Goal: Information Seeking & Learning: Learn about a topic

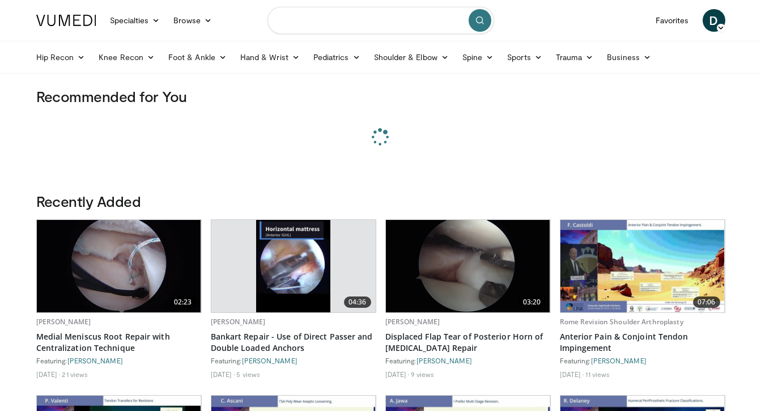
click at [366, 25] on input "Search topics, interventions" at bounding box center [380, 20] width 227 height 27
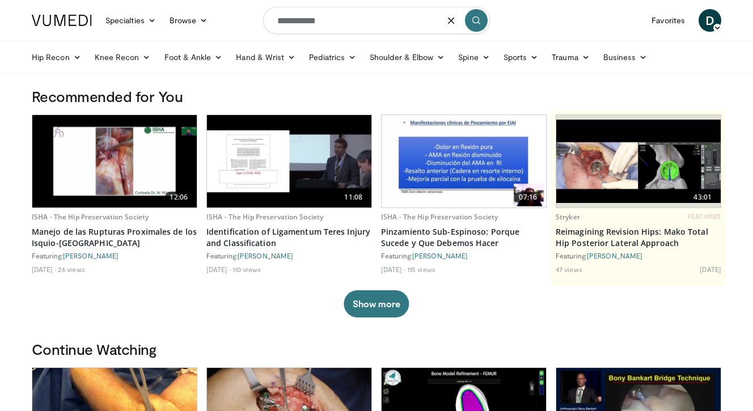
type input "**********"
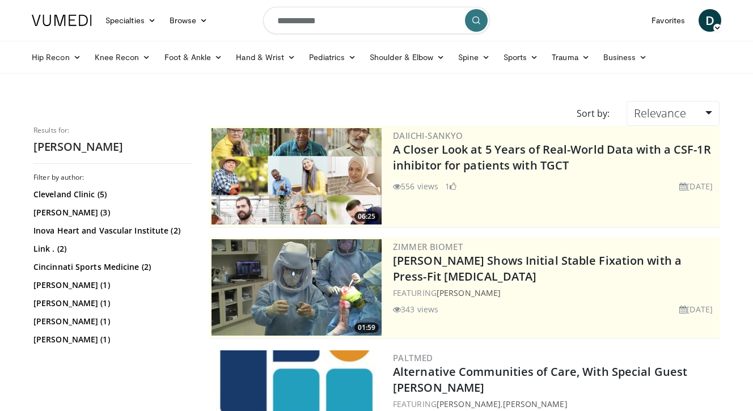
scroll to position [15, 0]
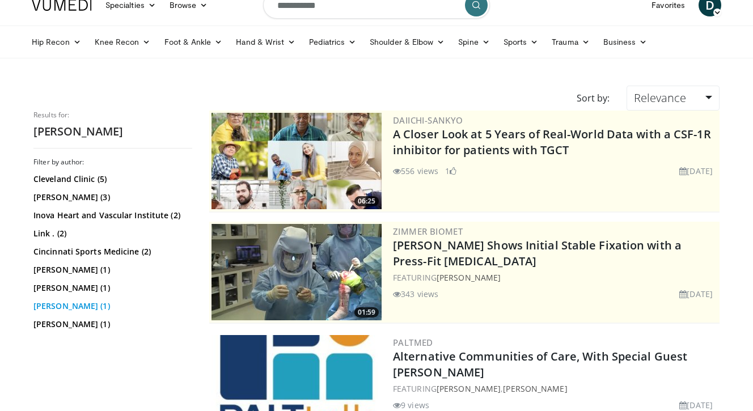
click at [90, 310] on link "[PERSON_NAME] (1)" at bounding box center [111, 305] width 156 height 11
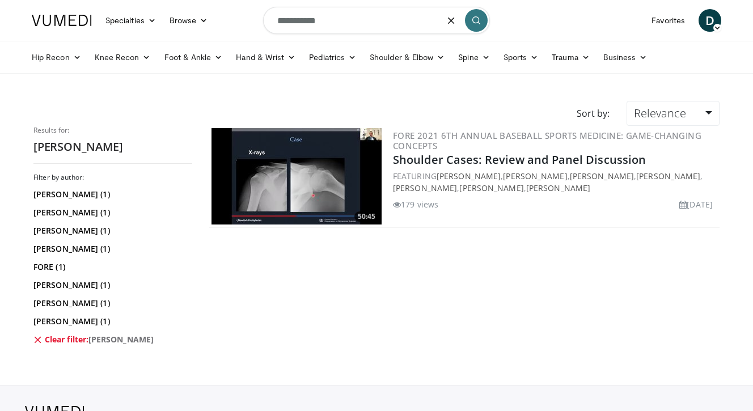
click at [349, 23] on input "**********" at bounding box center [376, 20] width 227 height 27
click at [299, 24] on input "**********" at bounding box center [376, 20] width 227 height 27
type input "*****"
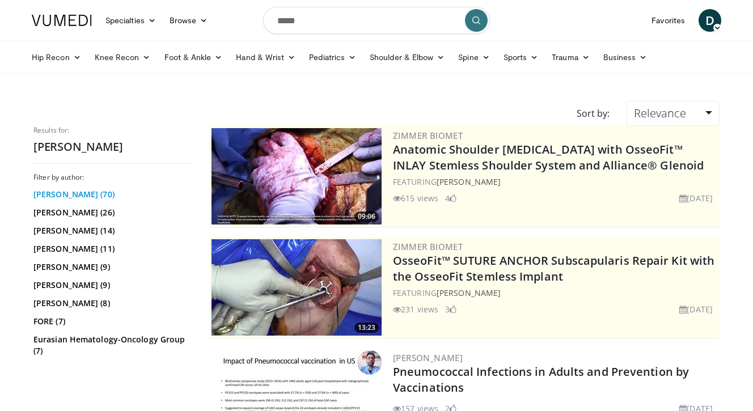
click at [74, 194] on link "Christopher Ahmad (70)" at bounding box center [111, 194] width 156 height 11
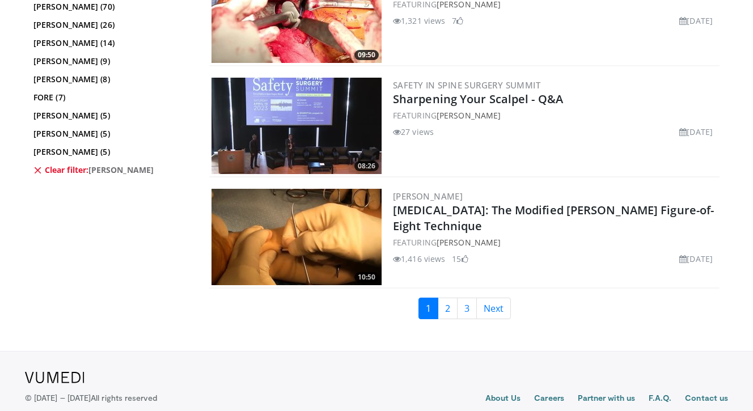
scroll to position [2730, 0]
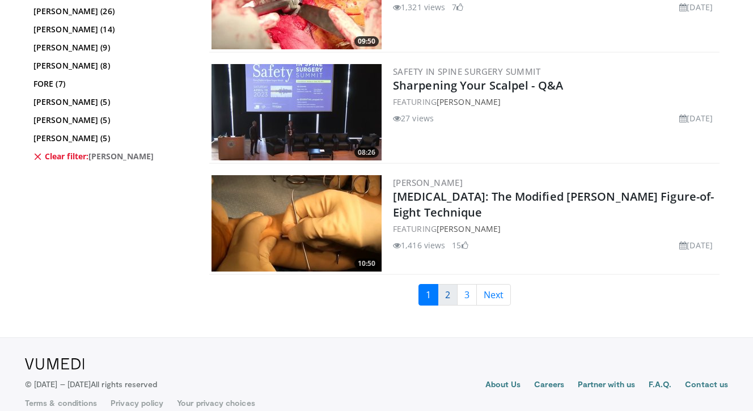
click at [452, 299] on link "2" at bounding box center [447, 295] width 20 height 22
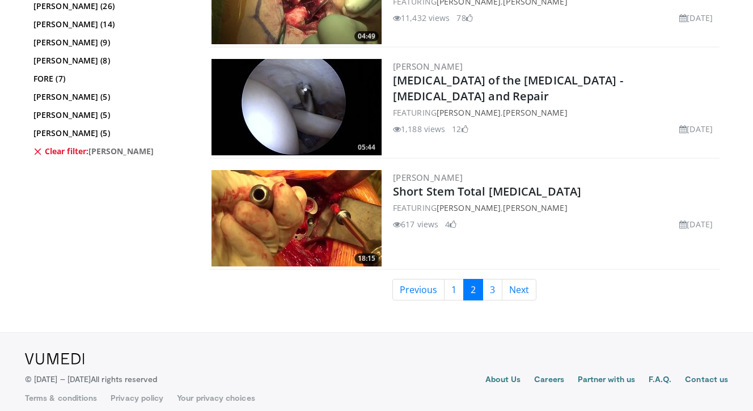
scroll to position [2847, 0]
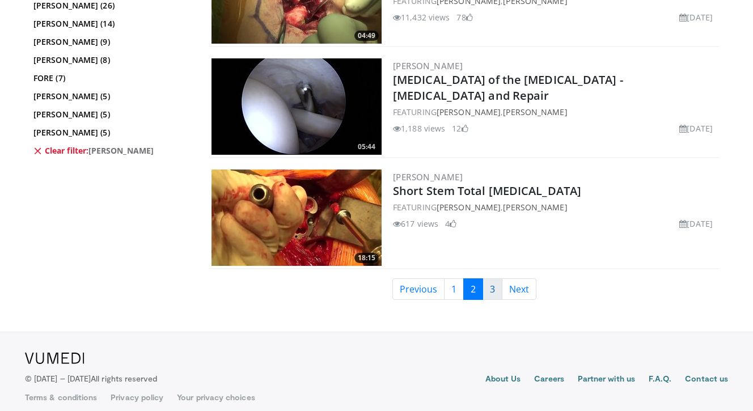
click at [483, 291] on link "3" at bounding box center [492, 289] width 20 height 22
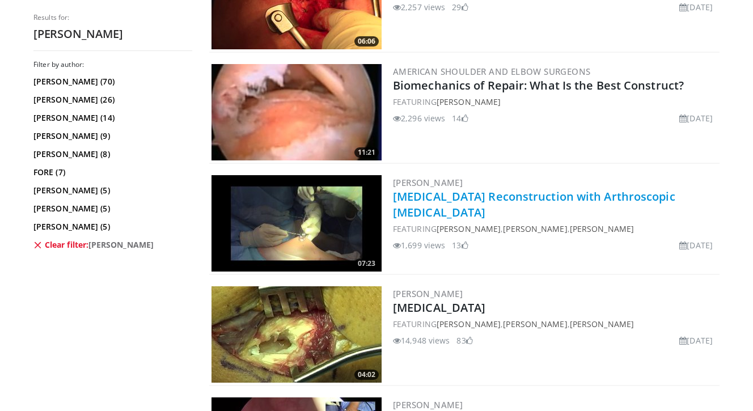
scroll to position [801, 0]
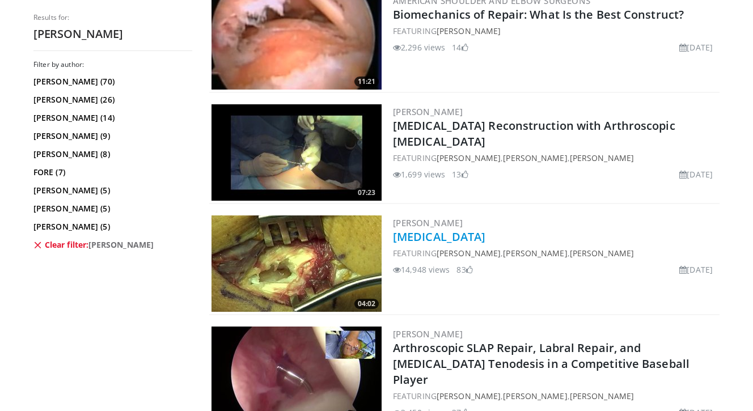
click at [470, 239] on link "Lateral Epicondylitis" at bounding box center [439, 236] width 92 height 15
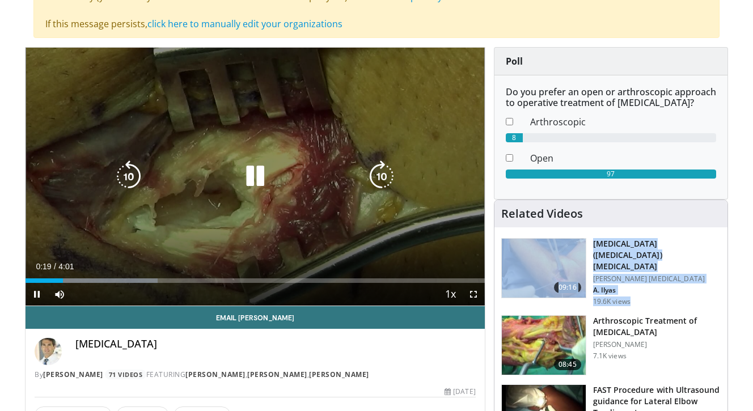
scroll to position [107, 0]
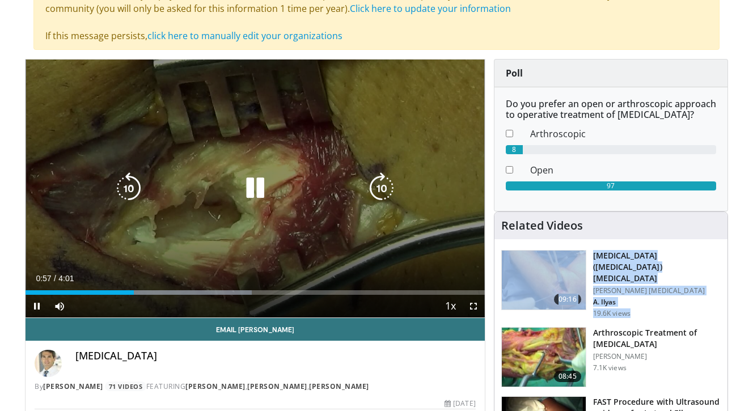
click at [262, 189] on icon "Video Player" at bounding box center [255, 188] width 32 height 32
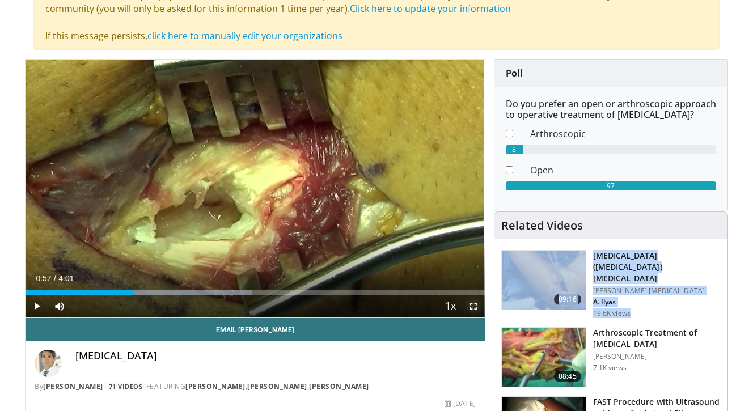
click at [471, 306] on span "Video Player" at bounding box center [473, 306] width 23 height 23
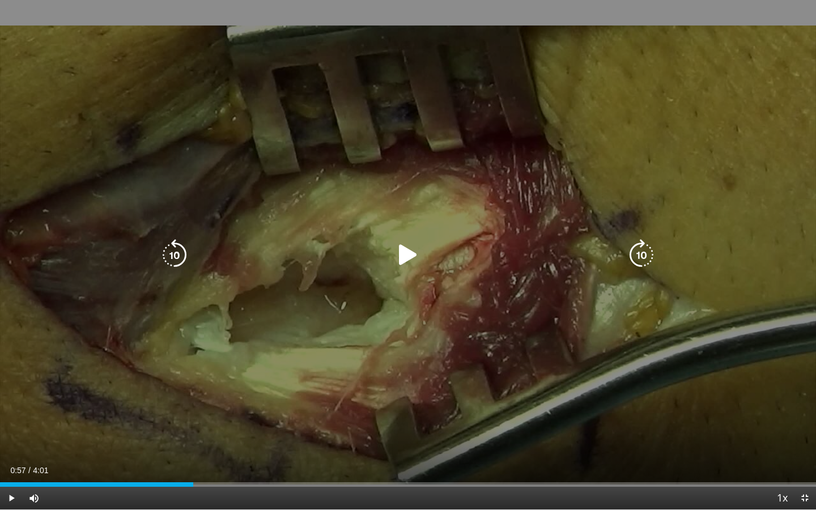
click at [393, 248] on icon "Video Player" at bounding box center [408, 255] width 32 height 32
click at [407, 254] on icon "Video Player" at bounding box center [408, 255] width 32 height 32
click at [408, 254] on icon "Video Player" at bounding box center [408, 255] width 32 height 32
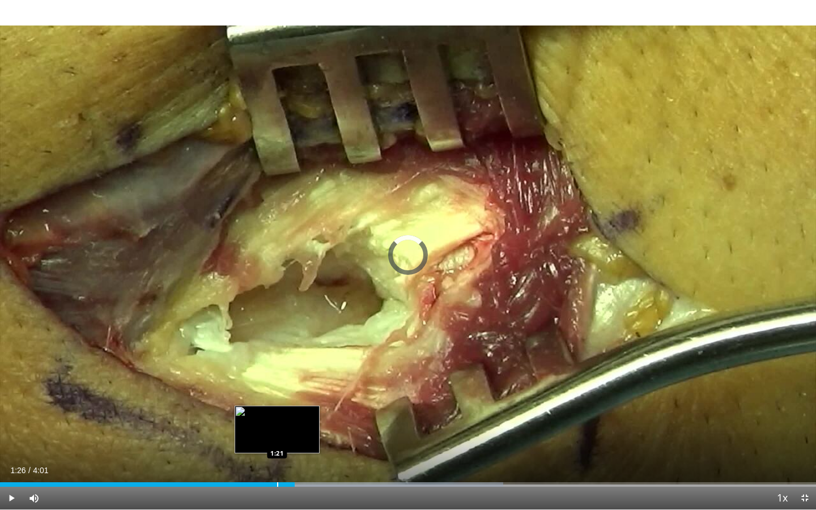
click at [277, 410] on div "Progress Bar" at bounding box center [277, 484] width 1 height 5
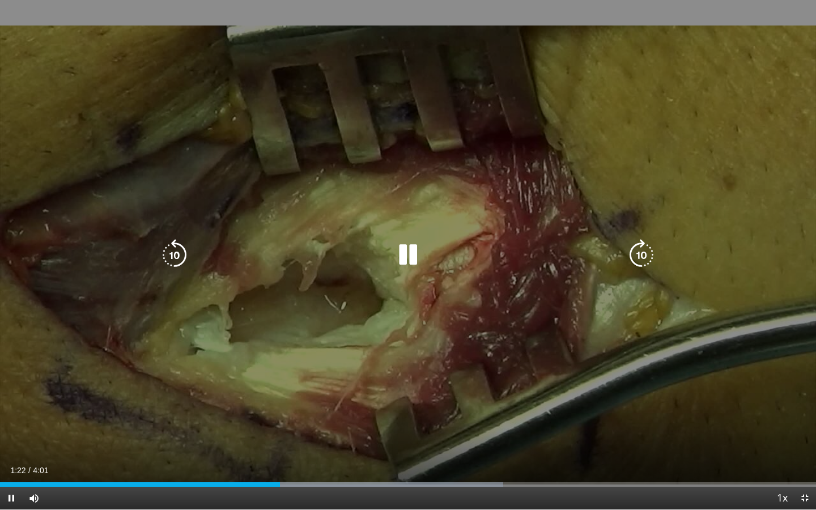
click at [417, 258] on icon "Video Player" at bounding box center [408, 255] width 32 height 32
click at [393, 255] on icon "Video Player" at bounding box center [408, 255] width 32 height 32
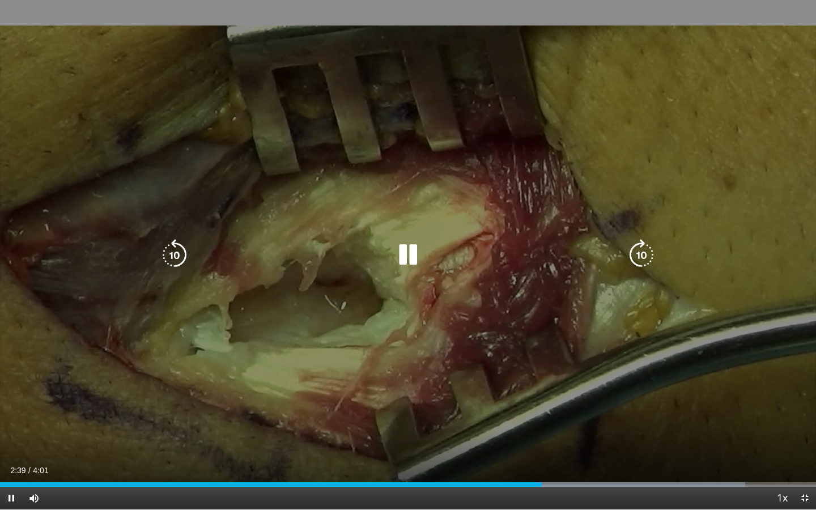
click at [413, 258] on icon "Video Player" at bounding box center [408, 255] width 32 height 32
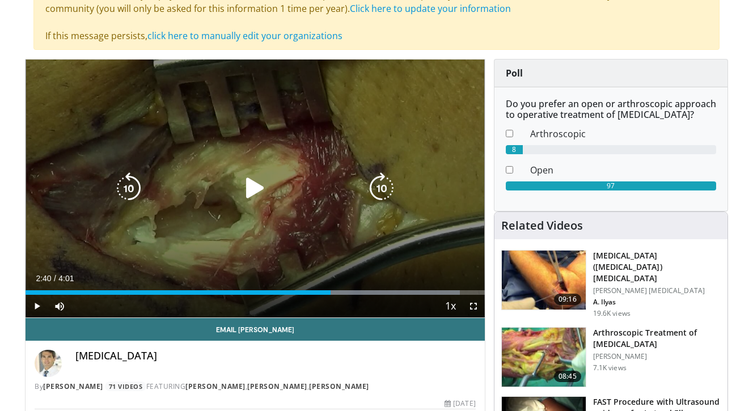
click at [252, 194] on icon "Video Player" at bounding box center [255, 188] width 32 height 32
click at [254, 194] on icon "Video Player" at bounding box center [255, 188] width 32 height 32
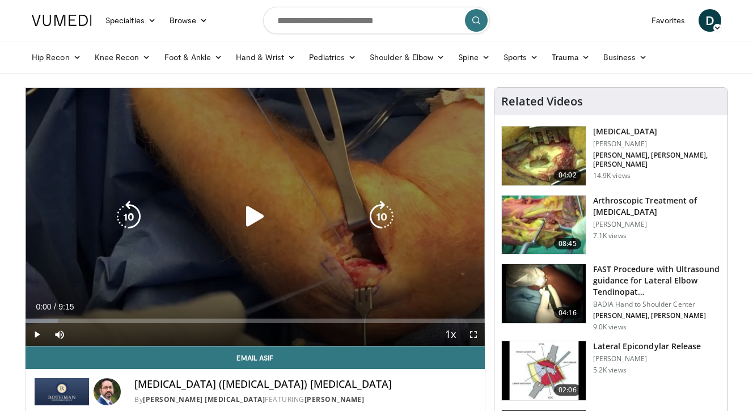
click at [266, 216] on icon "Video Player" at bounding box center [255, 217] width 32 height 32
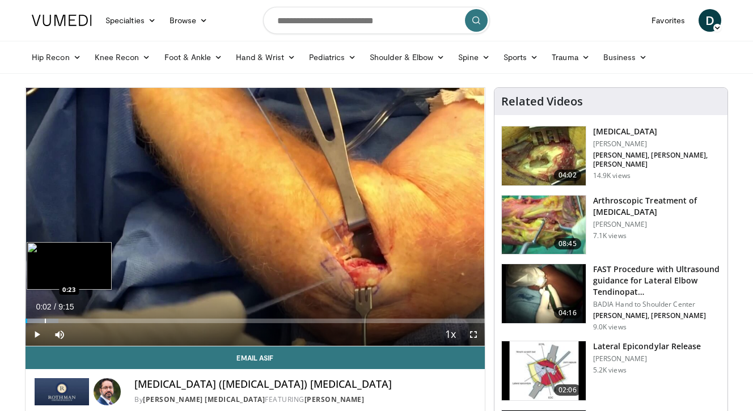
click at [45, 320] on div "Progress Bar" at bounding box center [45, 320] width 1 height 5
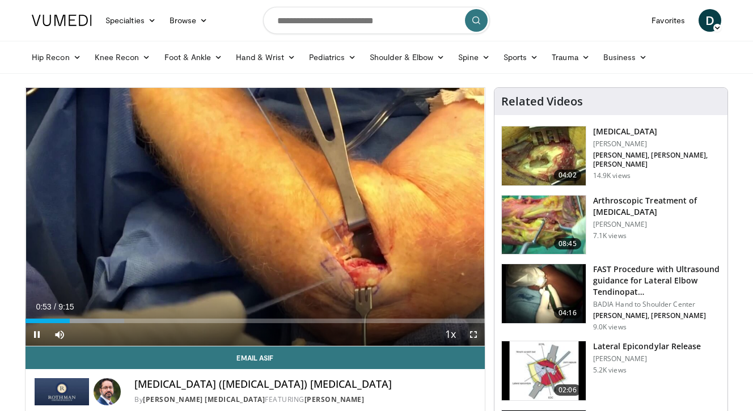
click at [470, 335] on span "Video Player" at bounding box center [473, 334] width 23 height 23
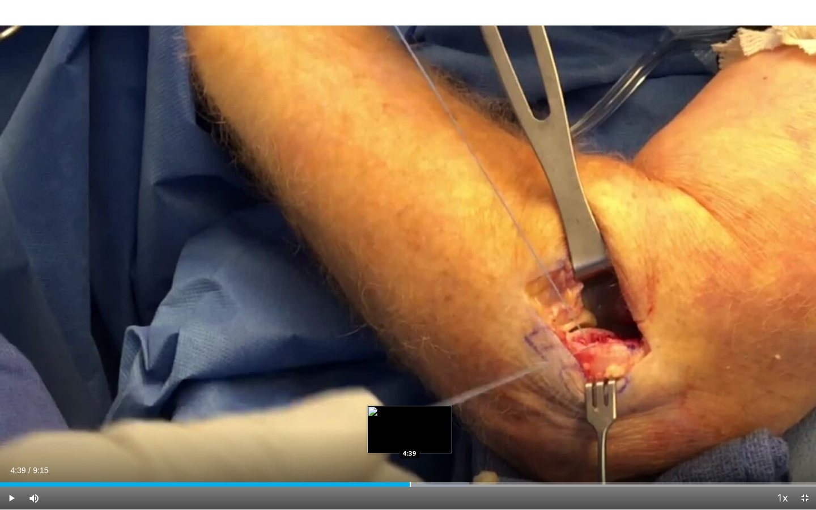
click at [410, 410] on div "Progress Bar" at bounding box center [410, 484] width 1 height 5
click at [427, 410] on div "Progress Bar" at bounding box center [427, 484] width 1 height 5
click at [485, 410] on div "Current Time 4:52 / Duration 9:15 Pause Skip Backward Skip Forward Mute Loaded …" at bounding box center [408, 498] width 816 height 23
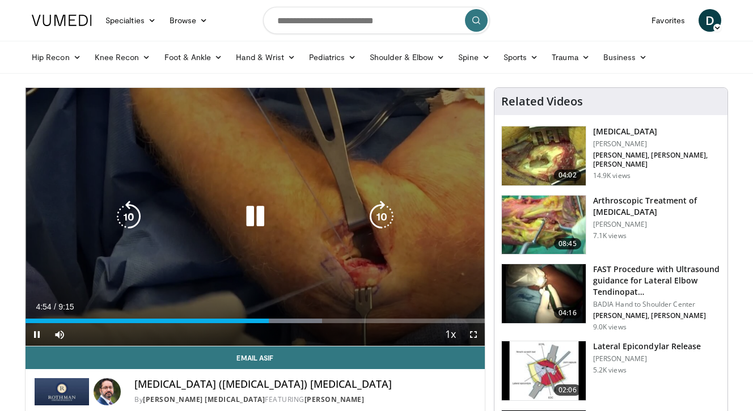
click at [271, 217] on div "Video Player" at bounding box center [254, 216] width 275 height 23
drag, startPoint x: 271, startPoint y: 226, endPoint x: 230, endPoint y: 165, distance: 73.4
click at [266, 221] on div "Video Player" at bounding box center [254, 216] width 275 height 23
click at [248, 219] on icon "Video Player" at bounding box center [255, 217] width 32 height 32
